Goal: Task Accomplishment & Management: Use online tool/utility

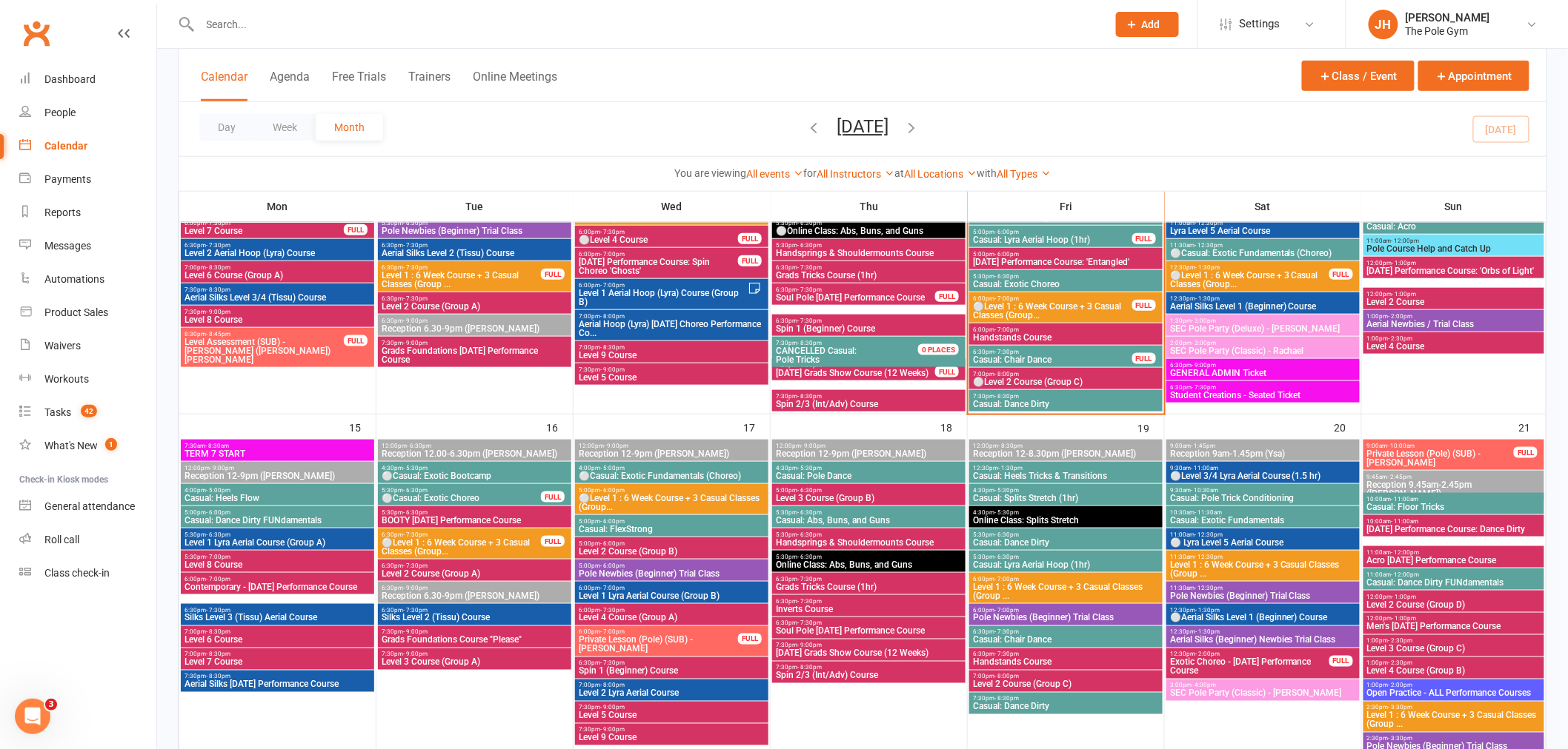
scroll to position [411, 0]
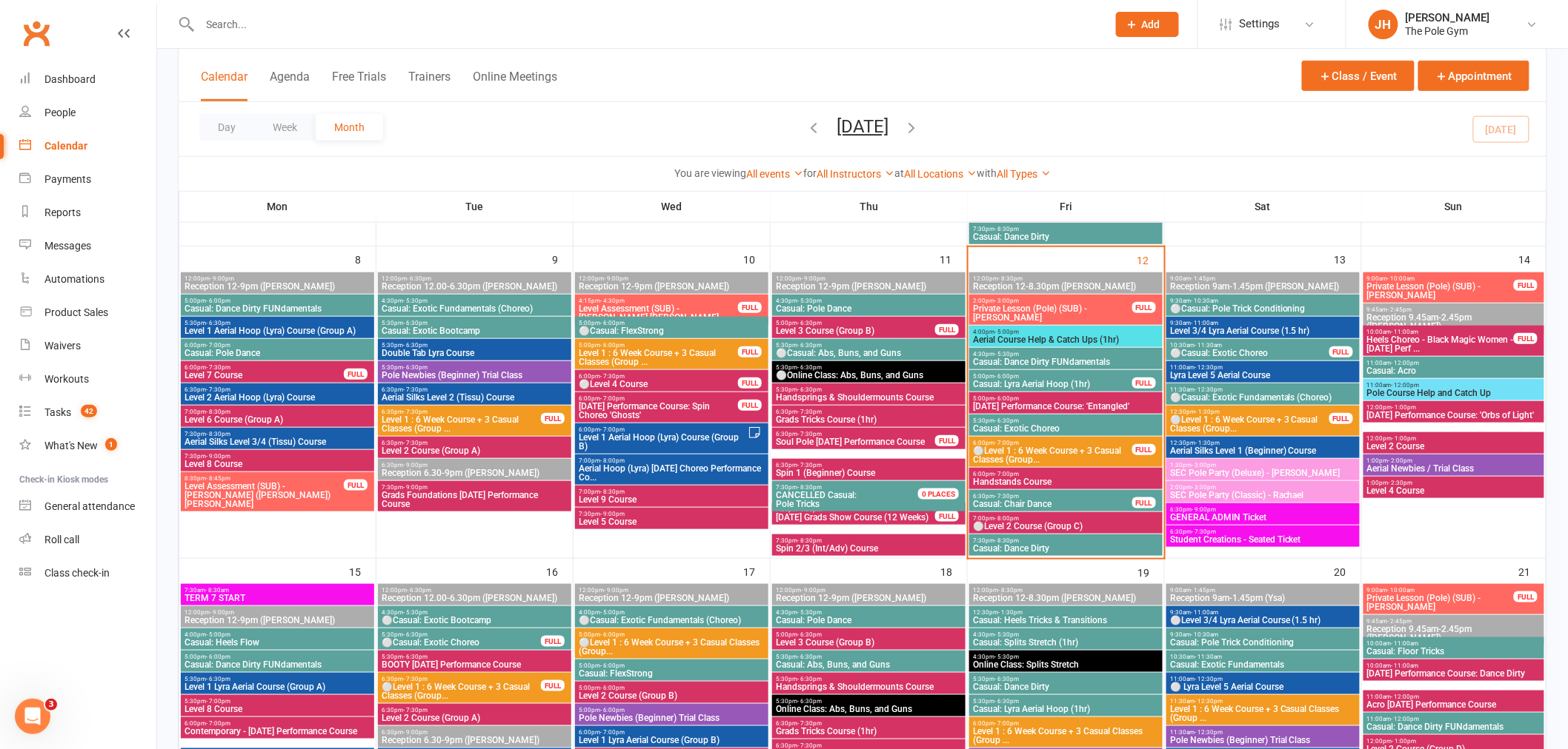
click at [1016, 336] on span "Aerial Course Help & Catch Ups (1hr)" at bounding box center [1065, 340] width 187 height 9
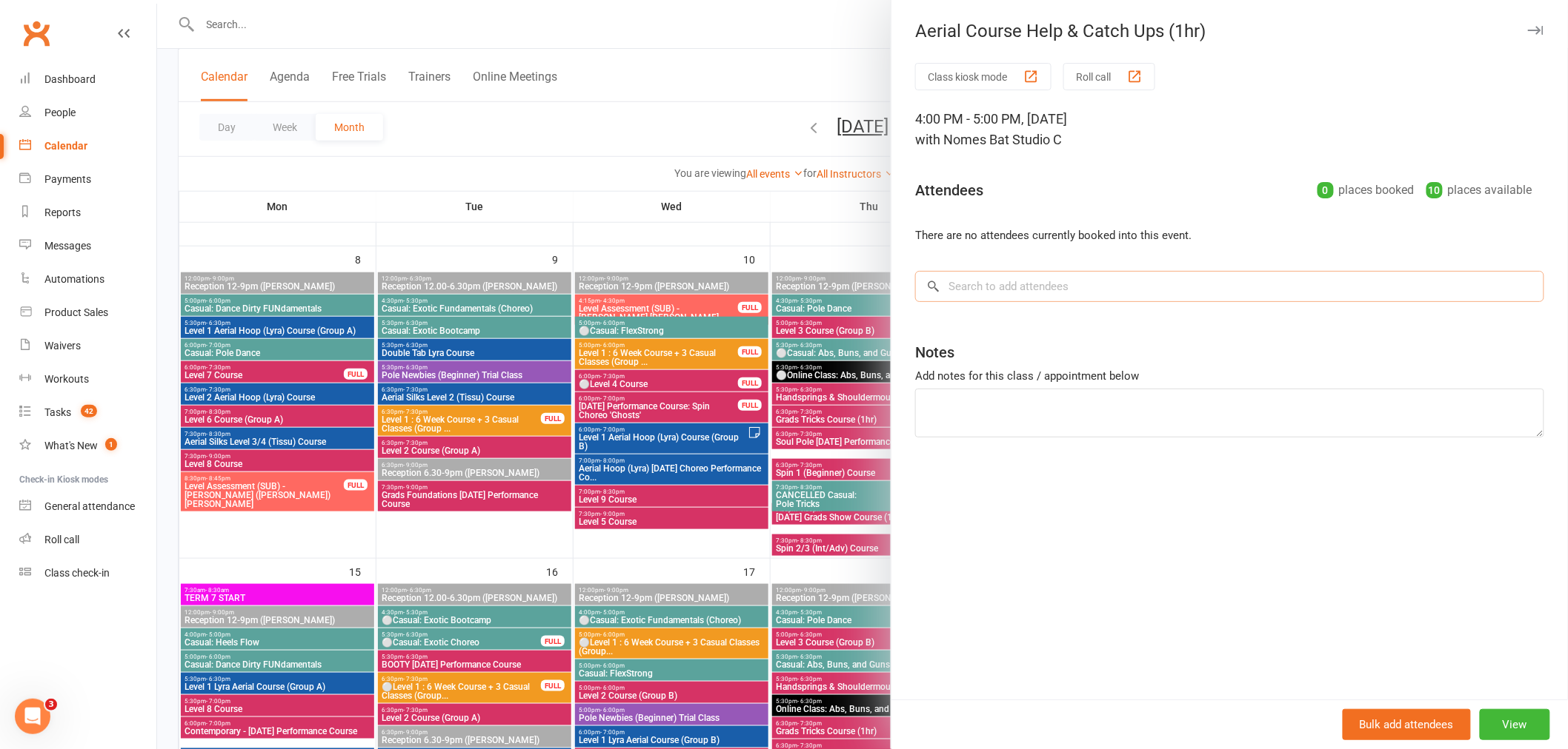
click at [983, 293] on input "search" at bounding box center [1229, 286] width 629 height 31
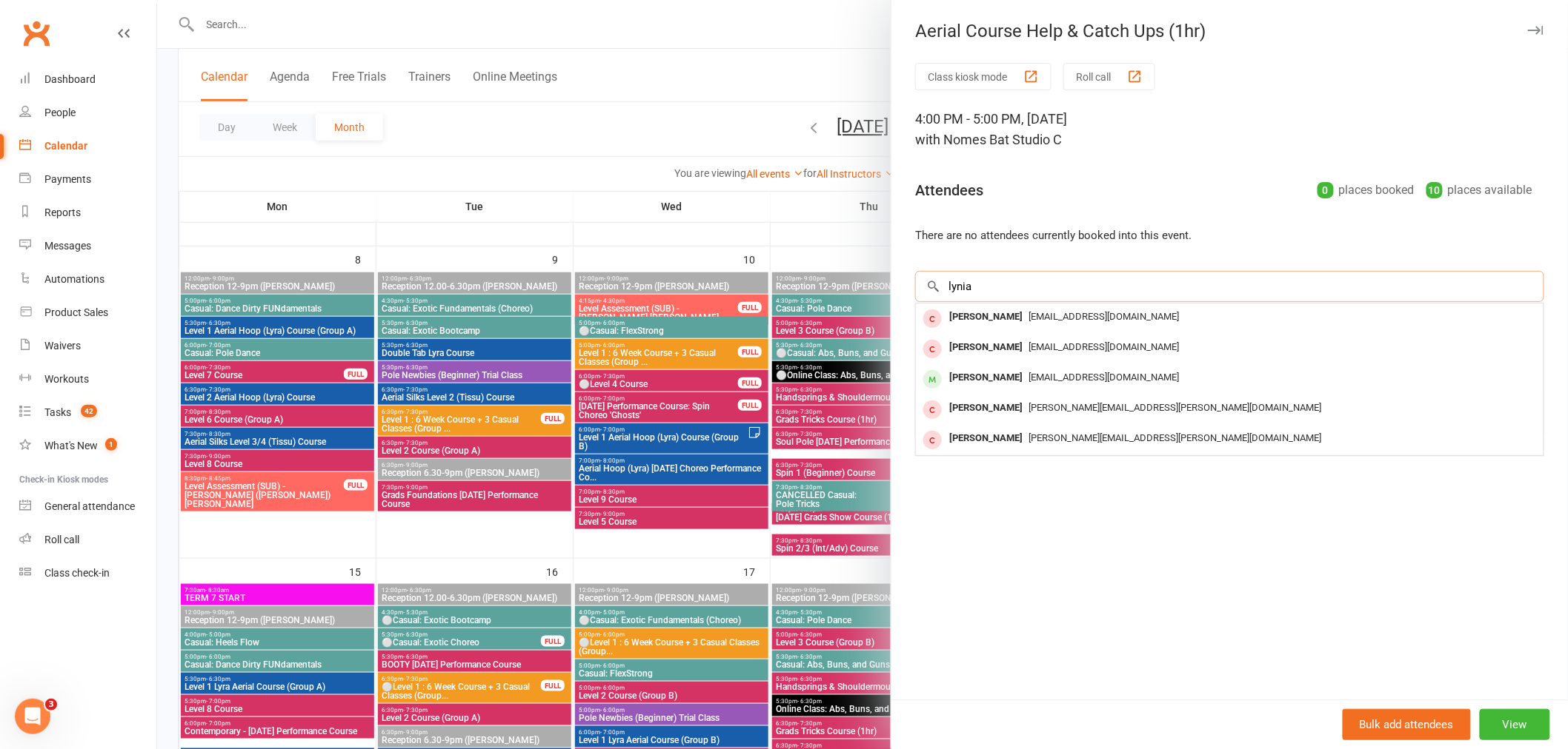
drag, startPoint x: 967, startPoint y: 294, endPoint x: 919, endPoint y: 289, distance: 48.3
click at [919, 289] on input "lynia" at bounding box center [1229, 286] width 629 height 31
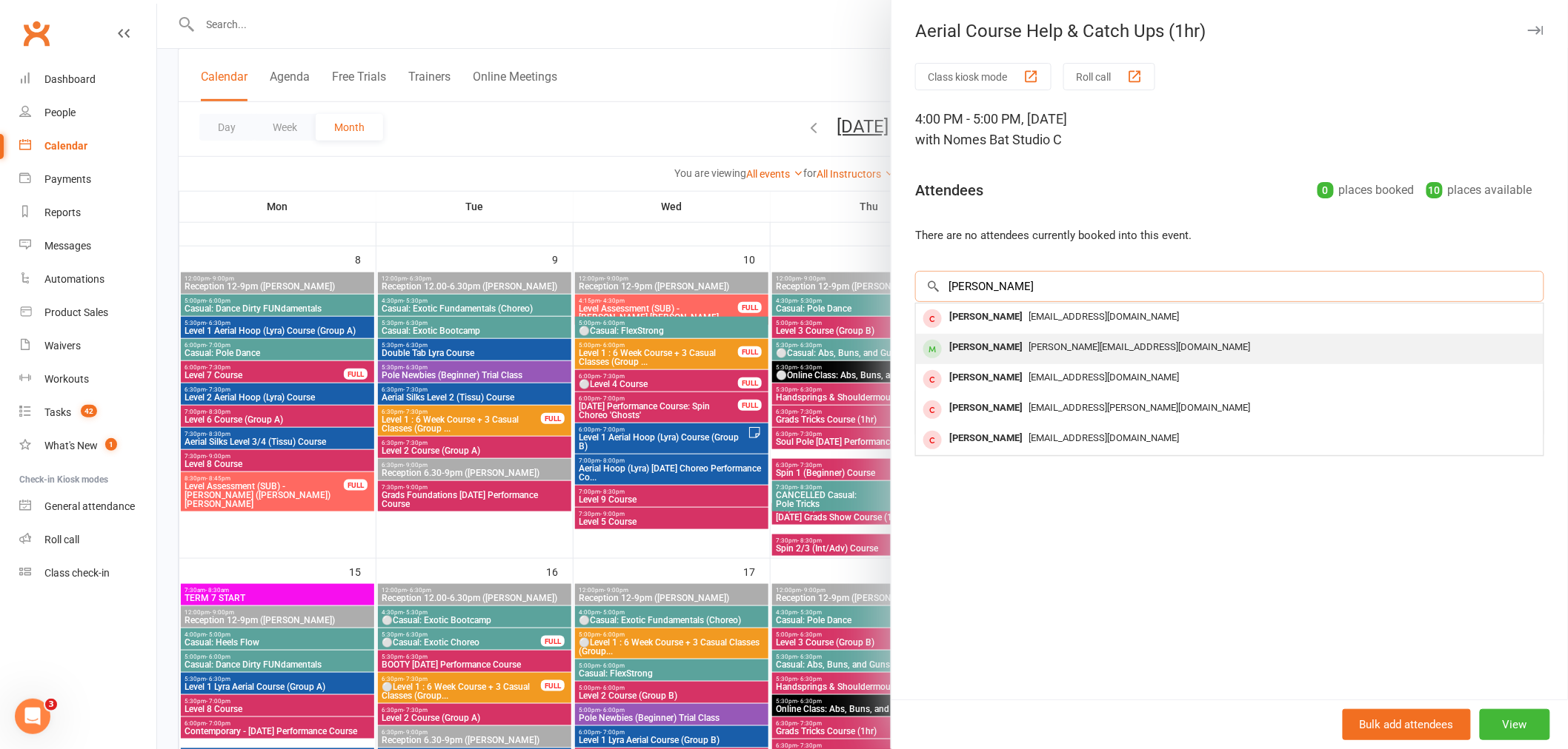
type input "[PERSON_NAME]"
click at [1033, 349] on span "[PERSON_NAME][EMAIL_ADDRESS][DOMAIN_NAME]" at bounding box center [1139, 346] width 222 height 11
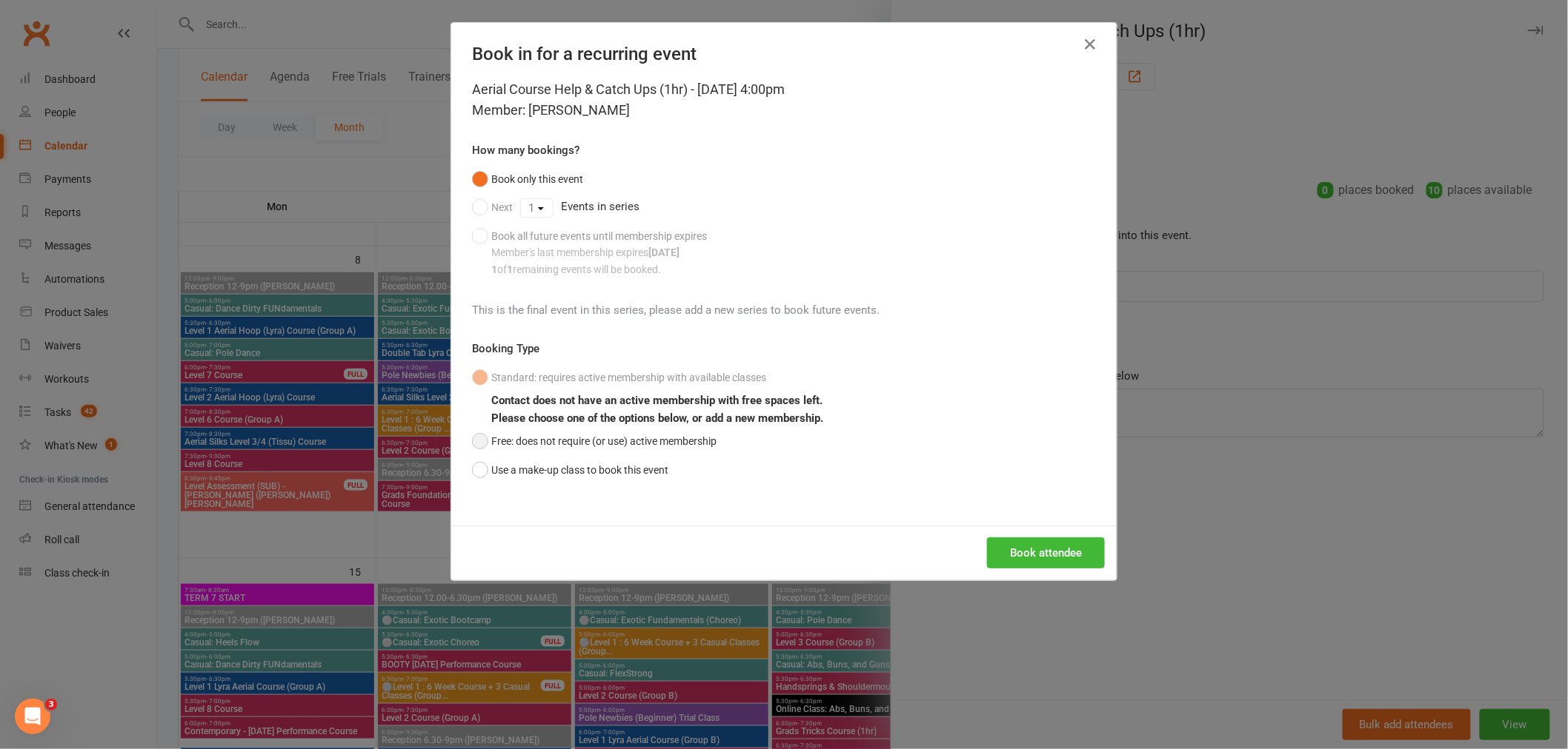
click at [545, 436] on button "Free: does not require (or use) active membership" at bounding box center [594, 441] width 244 height 28
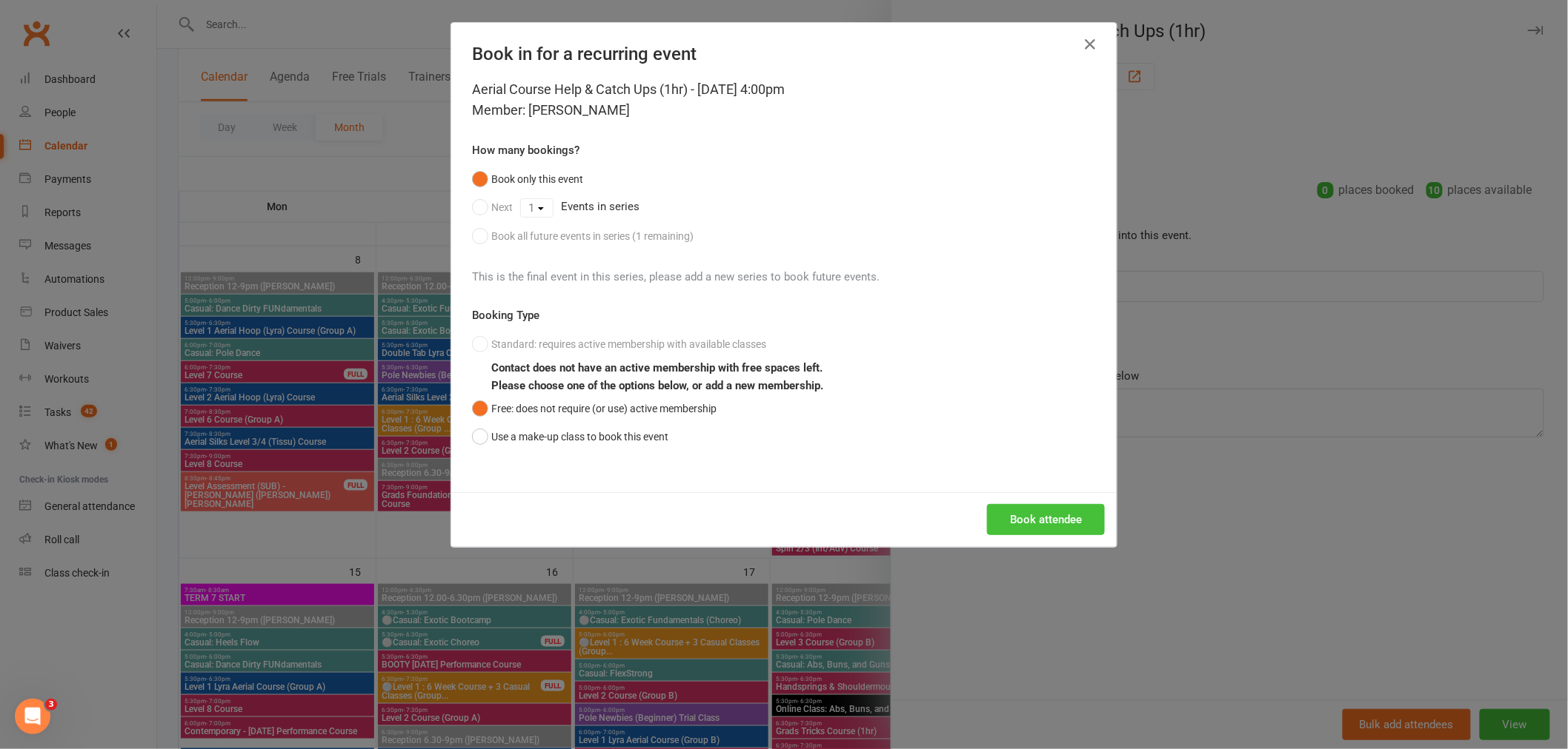
click at [1070, 518] on button "Book attendee" at bounding box center [1046, 519] width 118 height 31
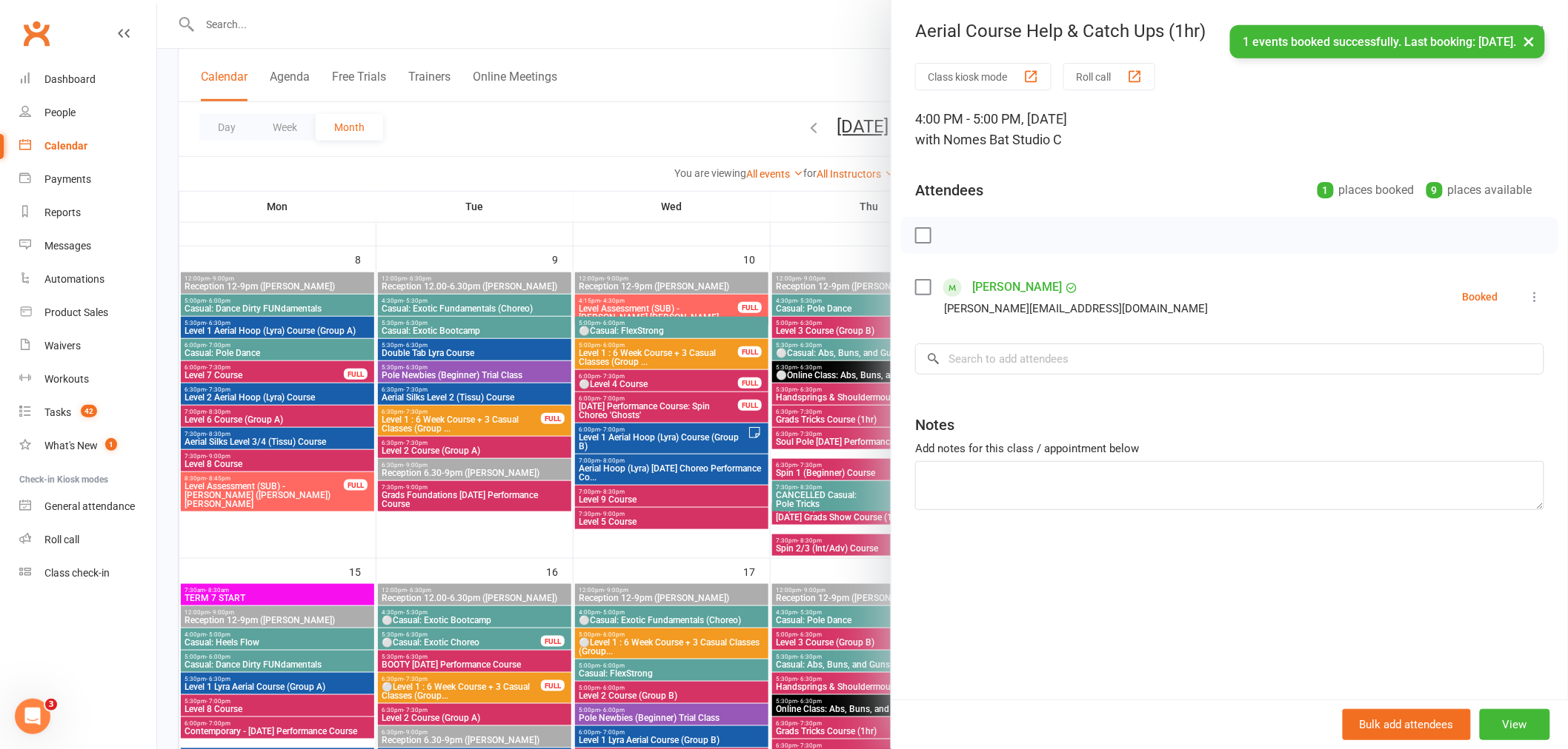
click at [1529, 301] on icon at bounding box center [1535, 297] width 15 height 15
click at [1440, 387] on link "Check in" at bounding box center [1464, 385] width 159 height 29
click at [1119, 364] on input "search" at bounding box center [1229, 358] width 629 height 31
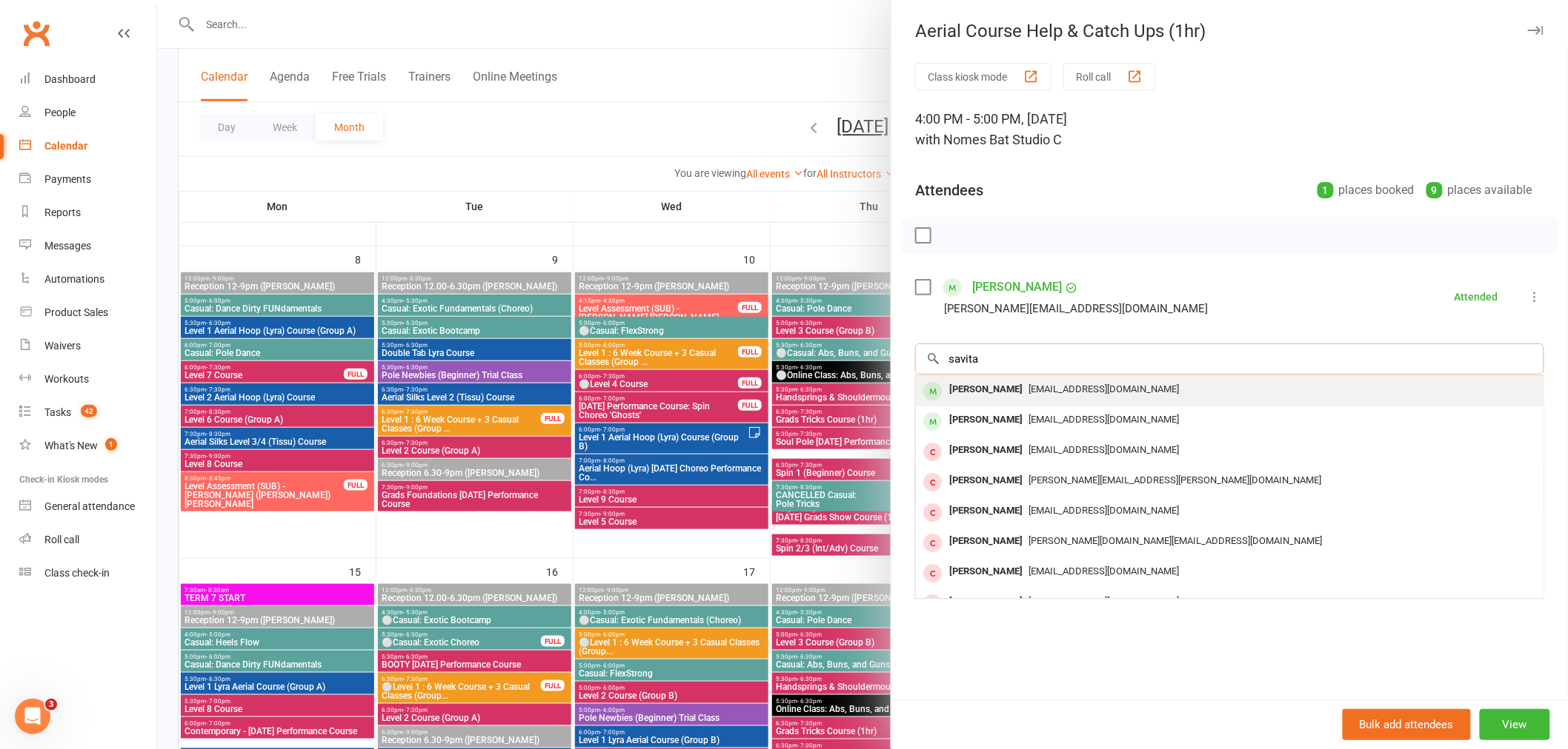
type input "savita"
click at [990, 394] on div "[PERSON_NAME]" at bounding box center [985, 390] width 85 height 22
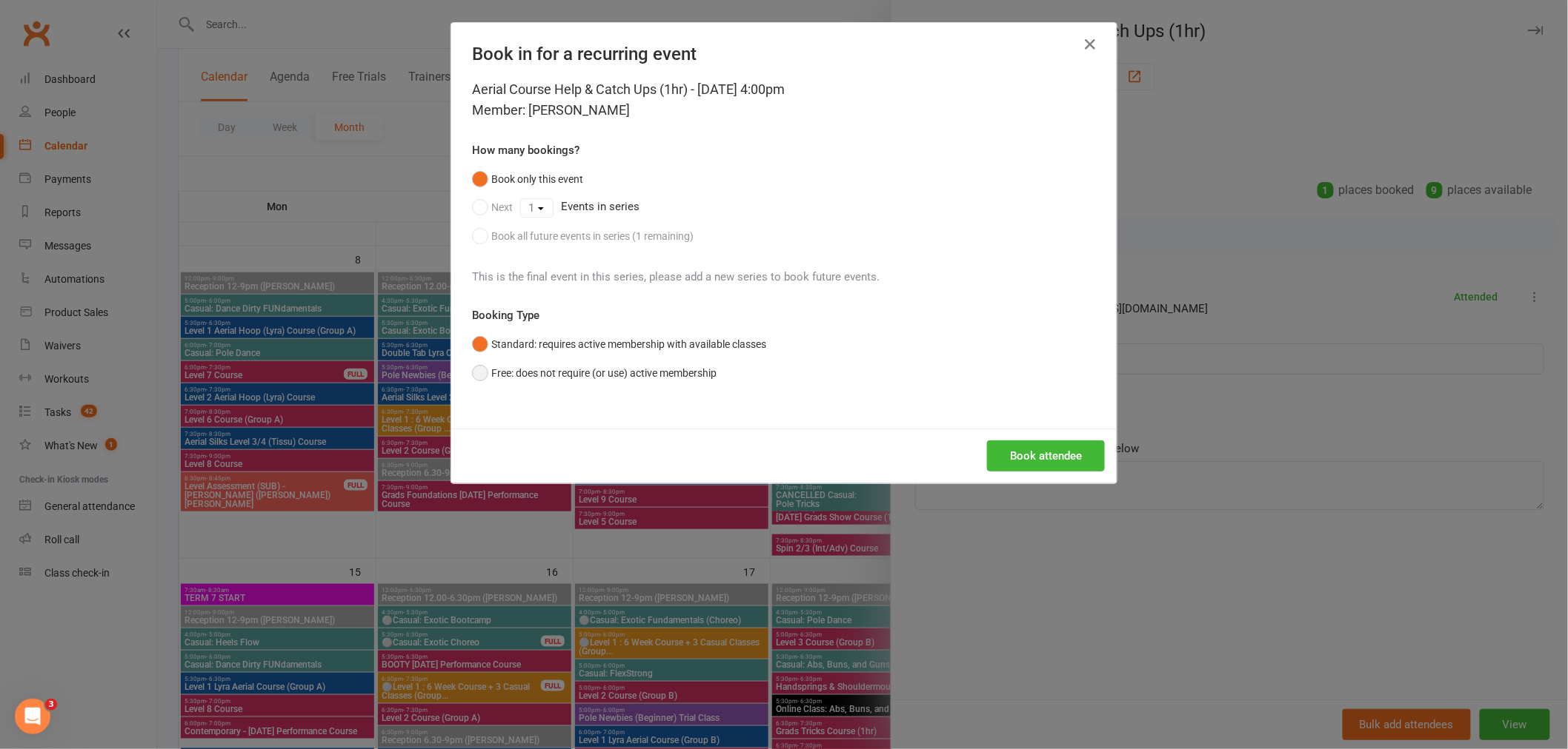
click at [591, 371] on button "Free: does not require (or use) active membership" at bounding box center [594, 373] width 244 height 28
click at [1048, 458] on button "Book attendee" at bounding box center [1046, 455] width 118 height 31
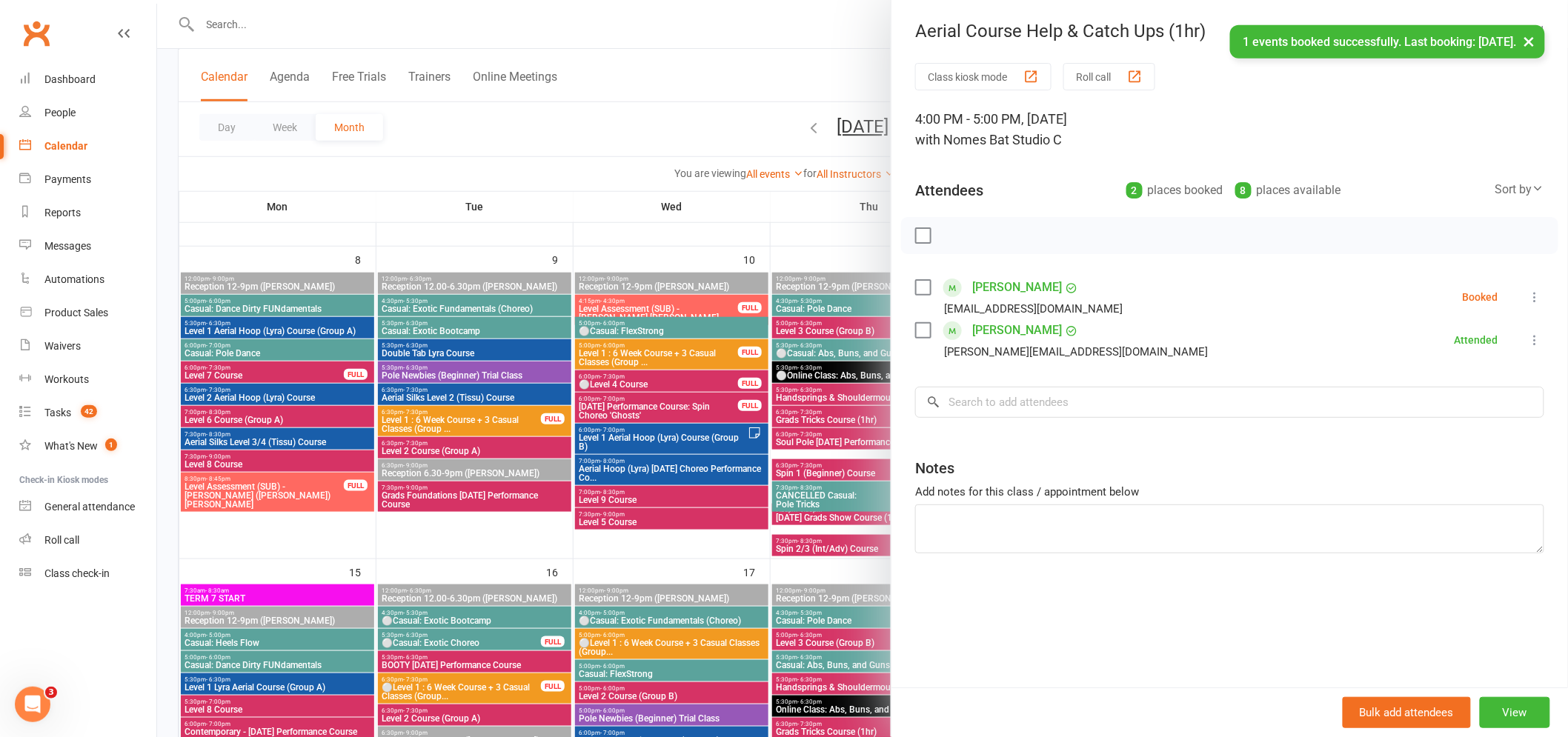
click at [1523, 312] on li "[PERSON_NAME] [EMAIL_ADDRESS][DOMAIN_NAME] Booked More info Remove Check in Mar…" at bounding box center [1229, 297] width 629 height 43
click at [1527, 297] on icon at bounding box center [1535, 297] width 15 height 15
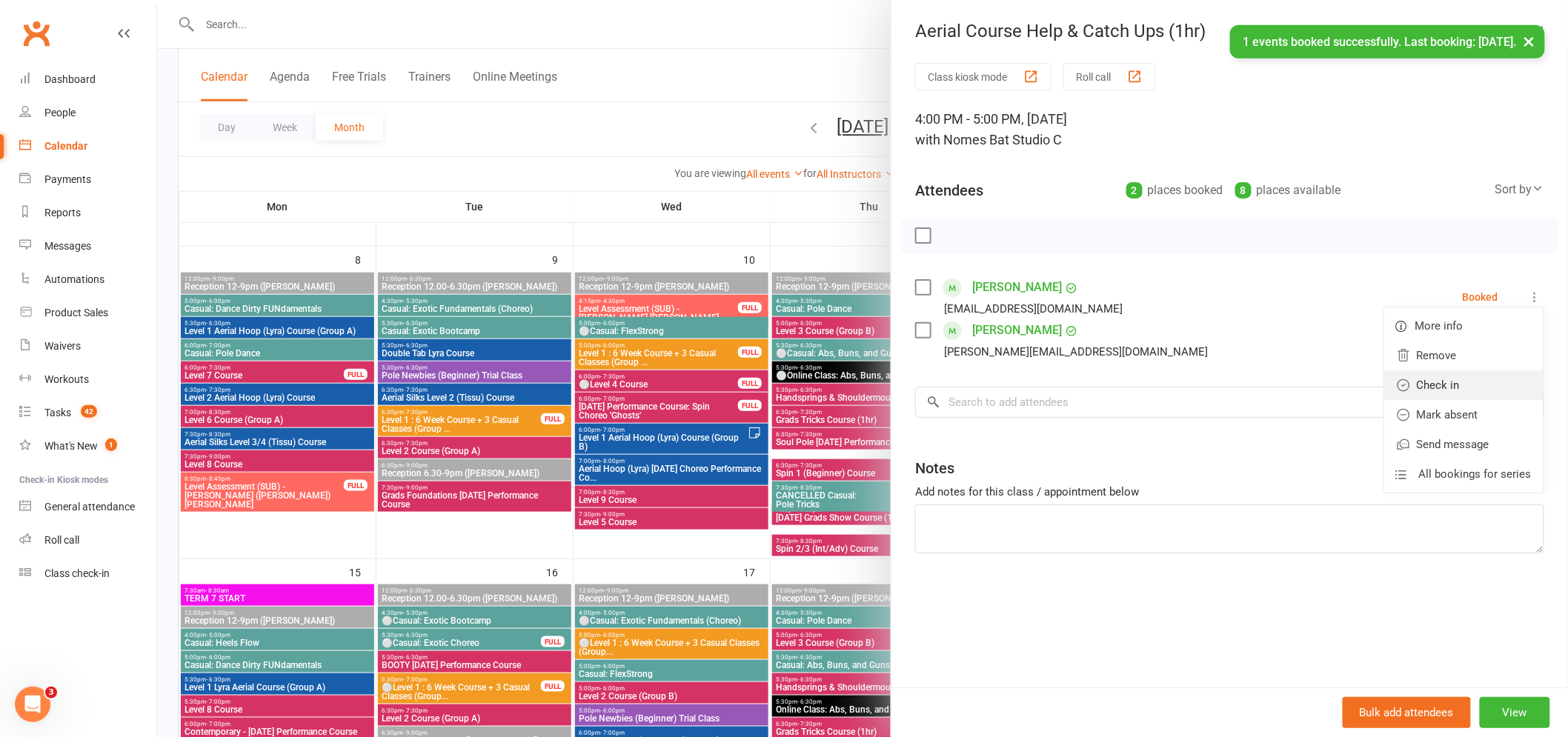
click at [1432, 375] on link "Check in" at bounding box center [1464, 385] width 159 height 29
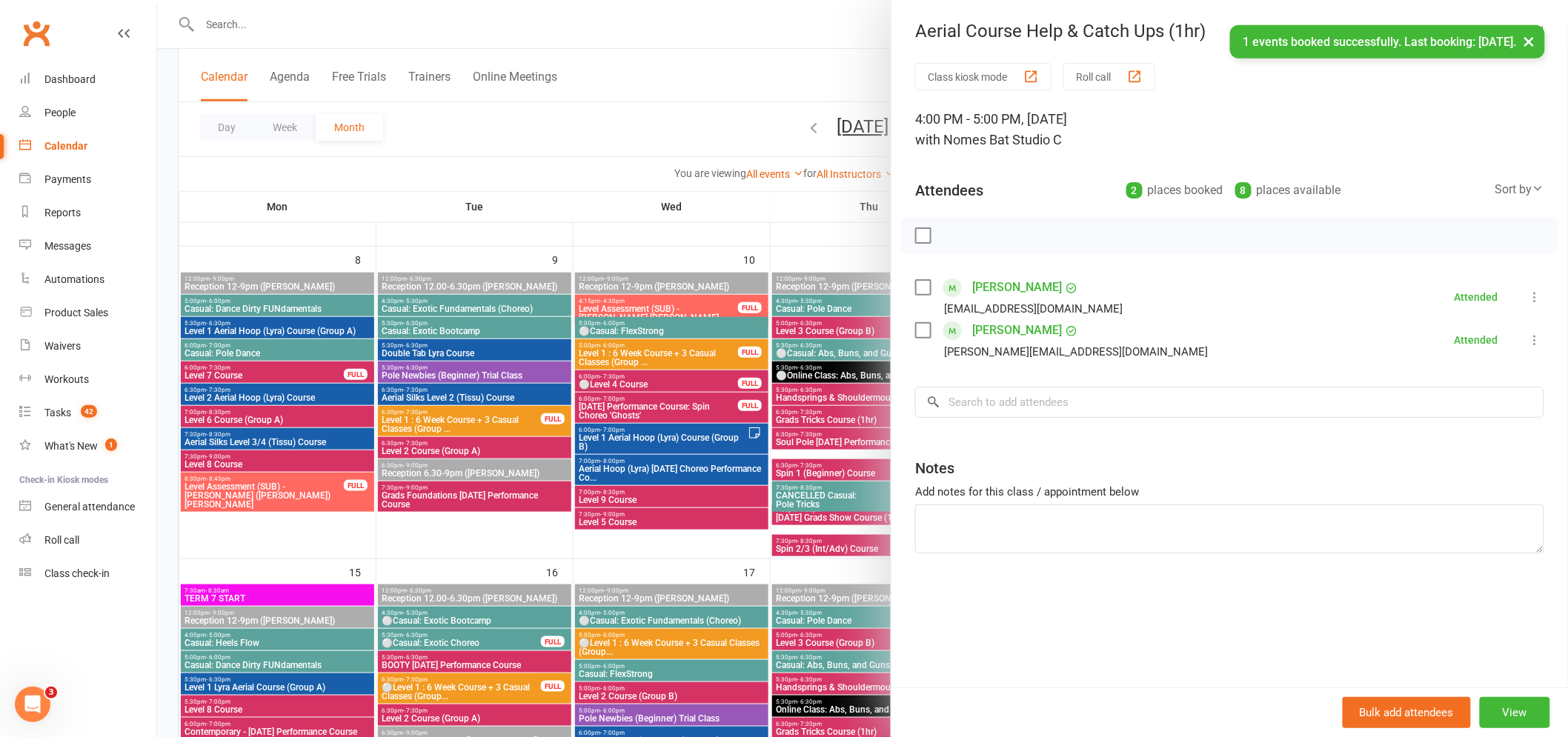
click at [580, 412] on div at bounding box center [862, 368] width 1411 height 737
